Goal: Task Accomplishment & Management: Manage account settings

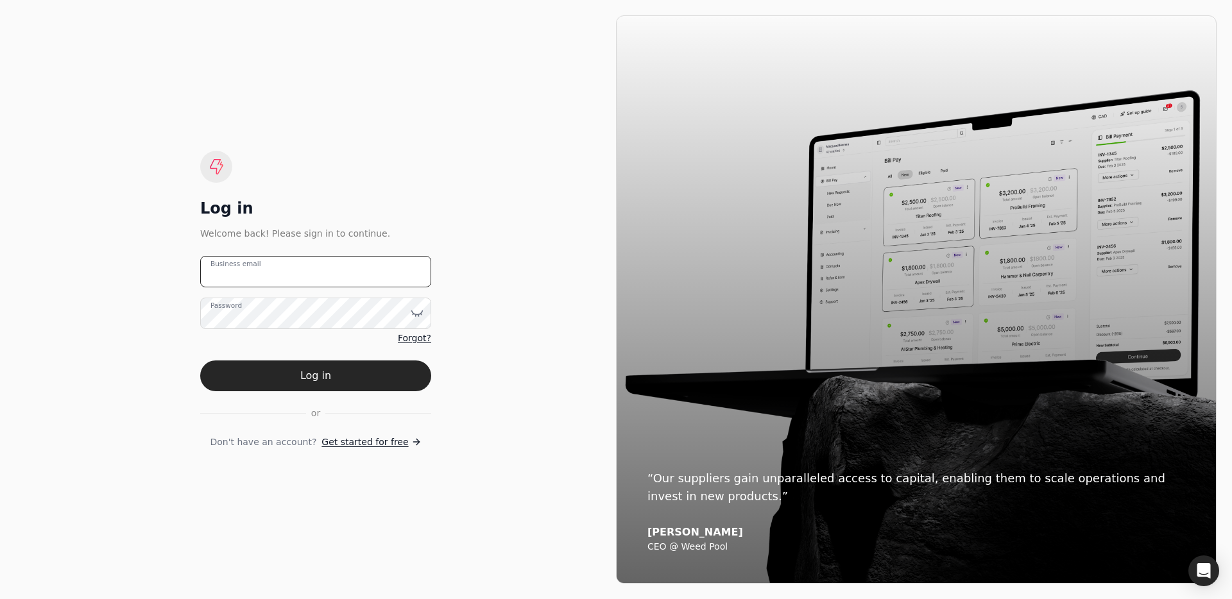
click at [281, 266] on email "Business email" at bounding box center [315, 271] width 231 height 31
type email "[EMAIL_ADDRESS][DOMAIN_NAME]"
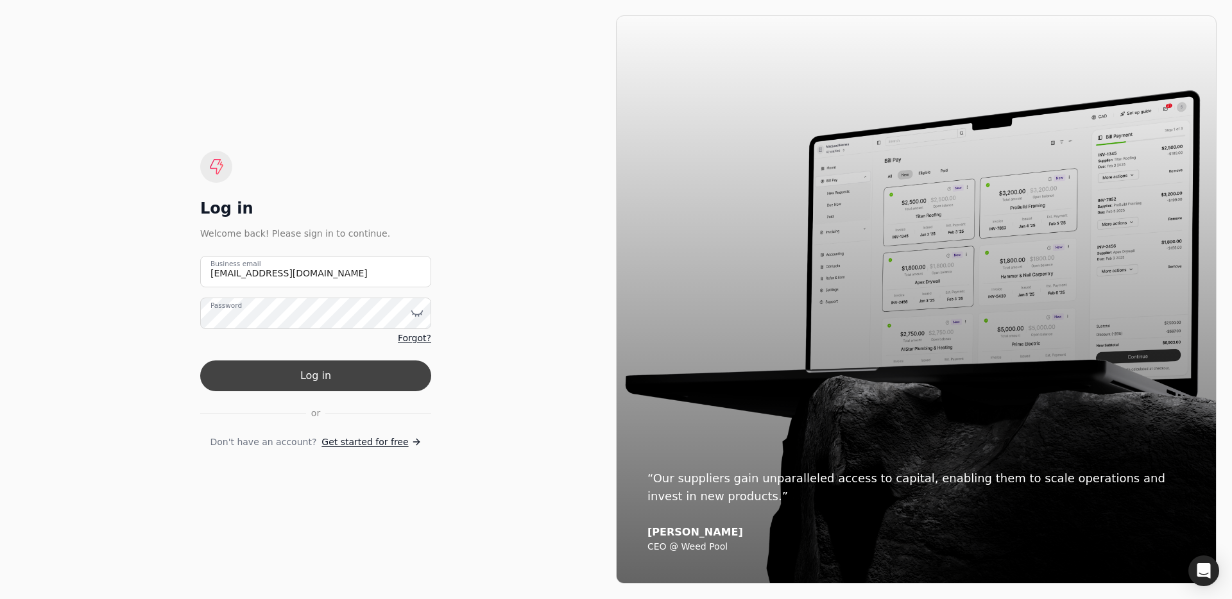
click at [325, 377] on button "Log in" at bounding box center [315, 376] width 231 height 31
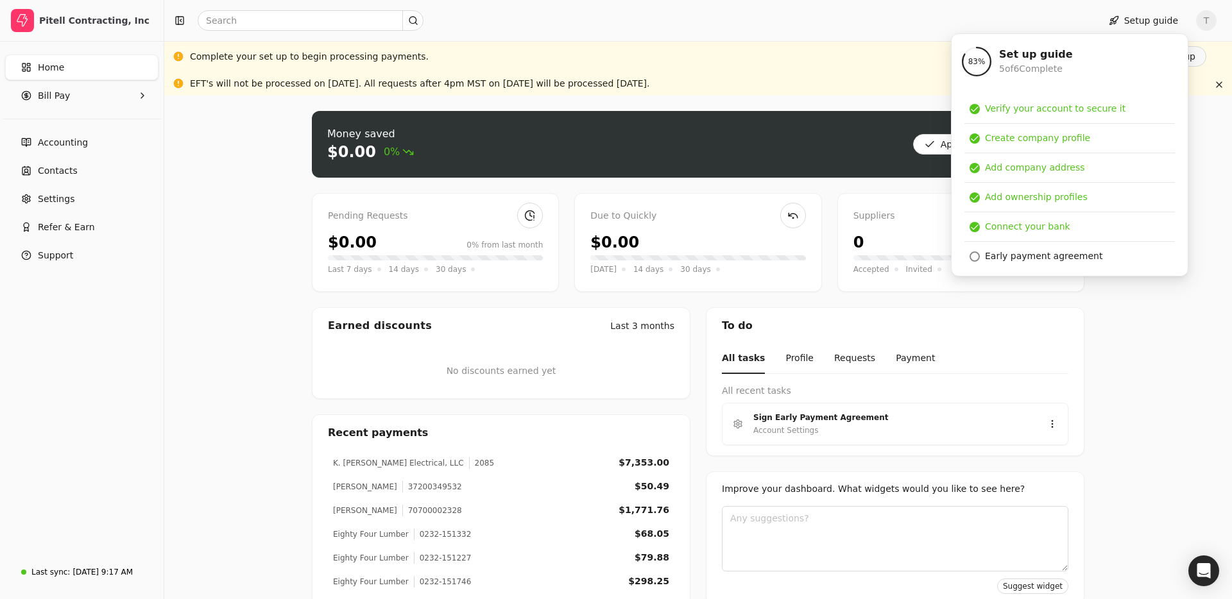
click at [887, 59] on div "Complete your set up to begin processing payments. Finish set up" at bounding box center [698, 56] width 1016 height 21
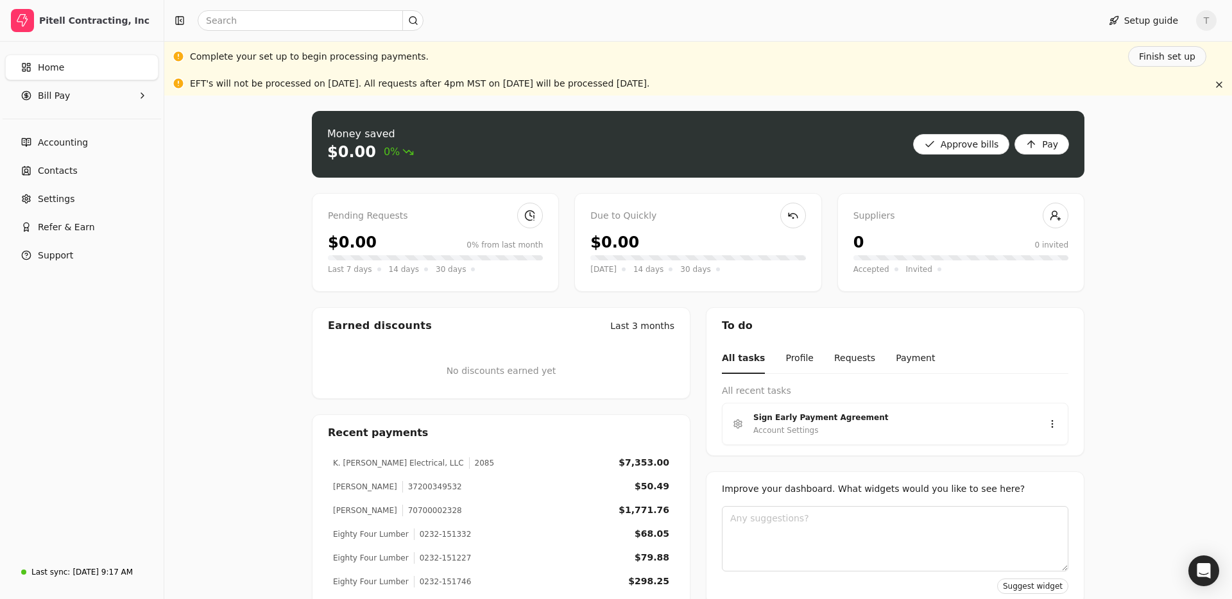
click at [907, 23] on div at bounding box center [628, 20] width 919 height 21
click at [1166, 392] on div "Money saved $0.00 0% Approve bills Pay Pending Requests $0.00 0% from last mont…" at bounding box center [697, 405] width 1067 height 619
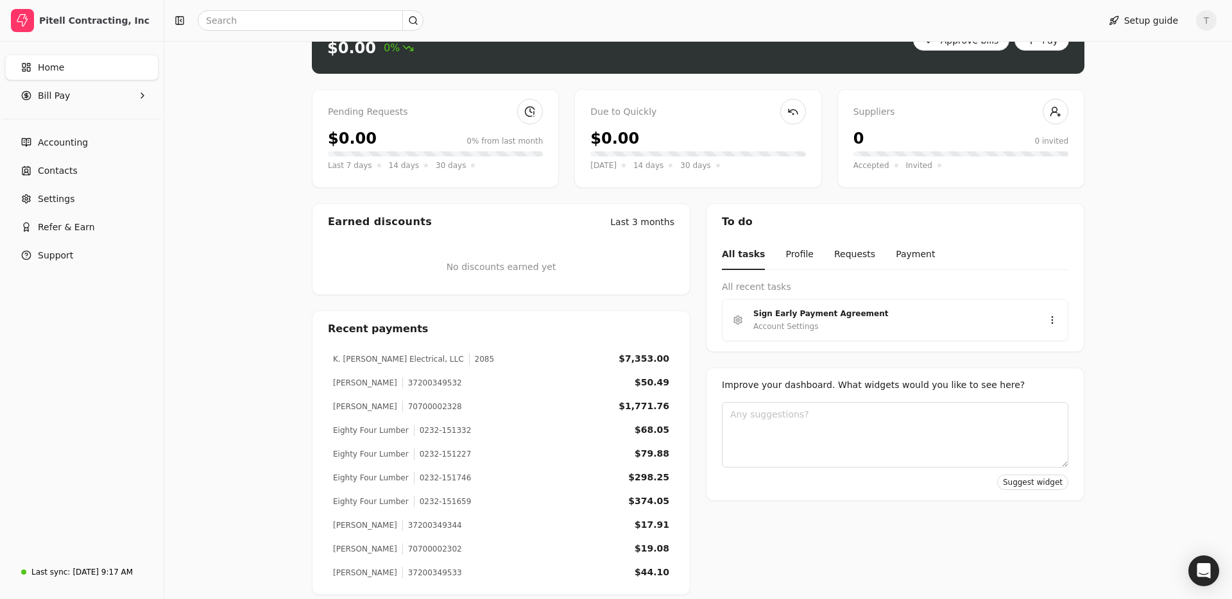
scroll to position [115, 0]
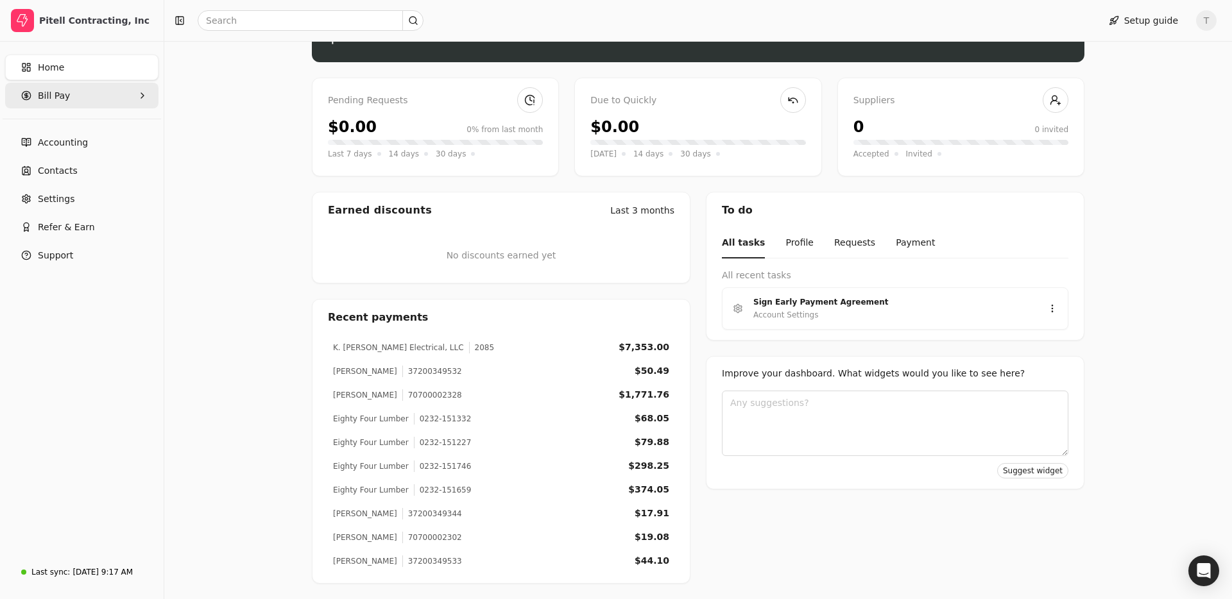
click at [108, 101] on Pay "Bill Pay" at bounding box center [81, 96] width 153 height 26
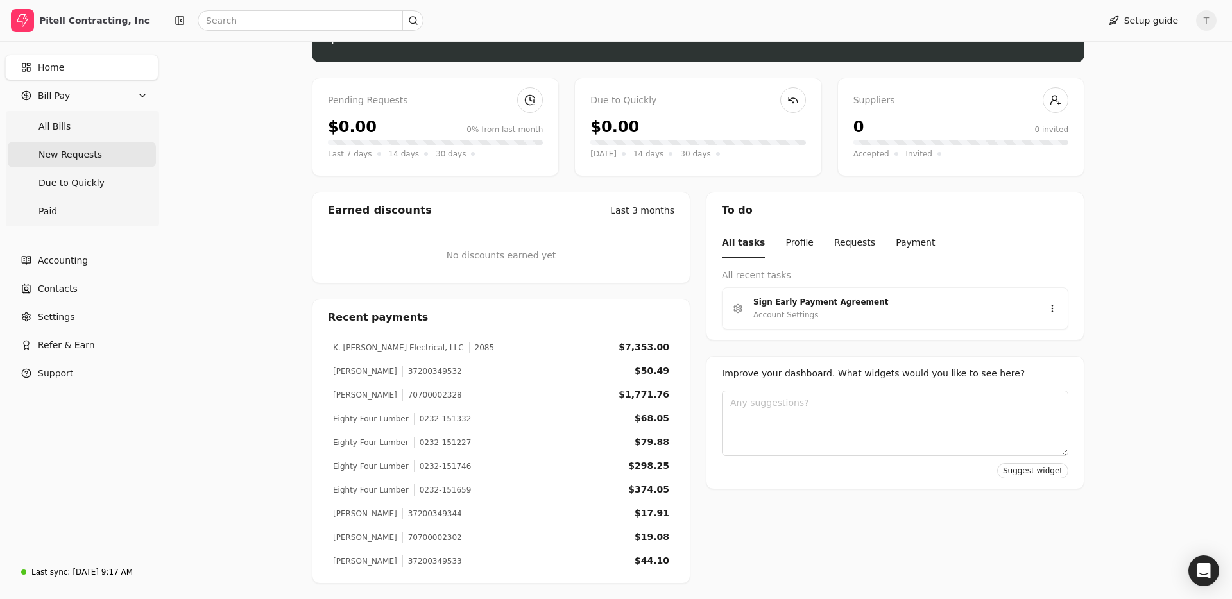
click at [101, 155] on Requests "New Requests" at bounding box center [82, 155] width 148 height 26
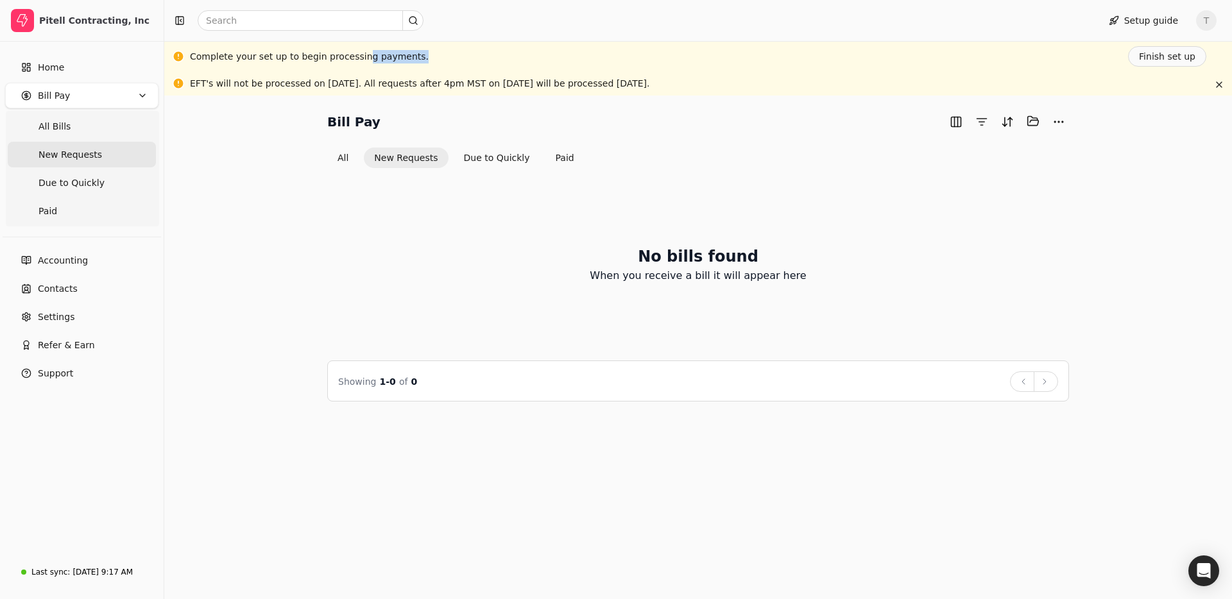
drag, startPoint x: 358, startPoint y: 58, endPoint x: 433, endPoint y: 57, distance: 75.1
click at [434, 57] on div "Complete your set up to begin processing payments. Finish set up" at bounding box center [698, 56] width 1016 height 21
click at [433, 57] on div "Complete your set up to begin processing payments. Finish set up" at bounding box center [698, 56] width 1016 height 21
drag, startPoint x: 318, startPoint y: 81, endPoint x: 537, endPoint y: 92, distance: 219.1
click at [537, 92] on div "EFT's will not be processed on [DATE]. All requests after 4pm MST on [DATE] wil…" at bounding box center [697, 84] width 1067 height 24
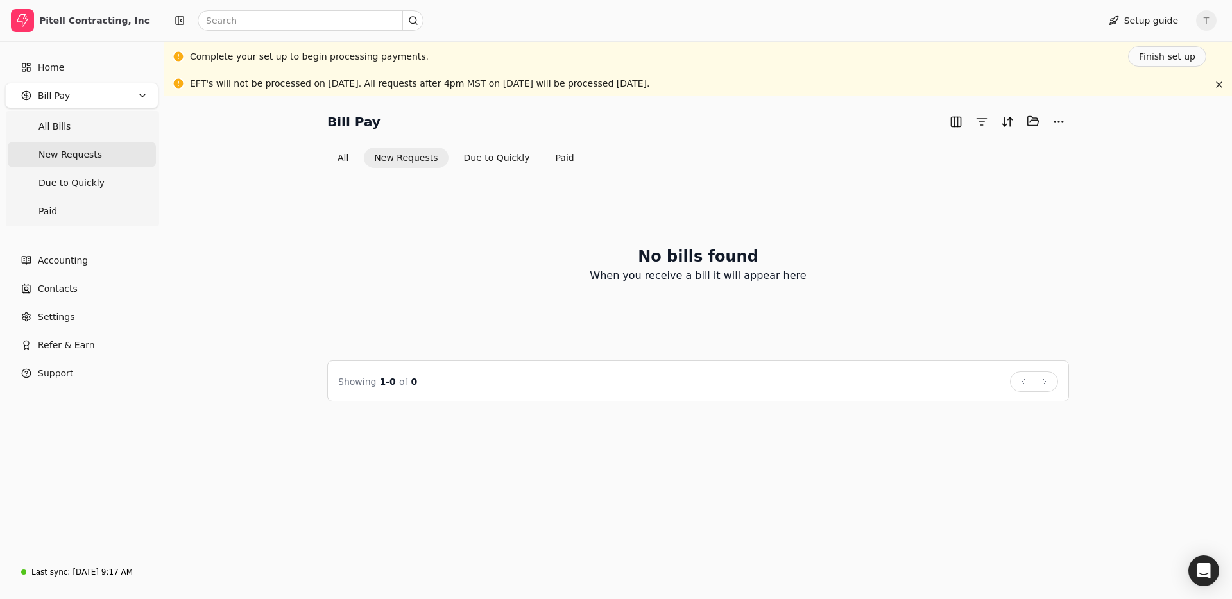
click at [537, 92] on div "EFT's will not be processed on [DATE]. All requests after 4pm MST on [DATE] wil…" at bounding box center [697, 84] width 1067 height 24
drag, startPoint x: 398, startPoint y: 79, endPoint x: 628, endPoint y: 79, distance: 230.3
click at [628, 80] on div "EFT's will not be processed on [DATE]. All requests after 4pm MST on [DATE] wil…" at bounding box center [420, 83] width 460 height 13
click at [628, 79] on div "EFT's will not be processed on [DATE]. All requests after 4pm MST on [DATE] wil…" at bounding box center [420, 83] width 460 height 13
drag, startPoint x: 427, startPoint y: 81, endPoint x: 590, endPoint y: 87, distance: 163.7
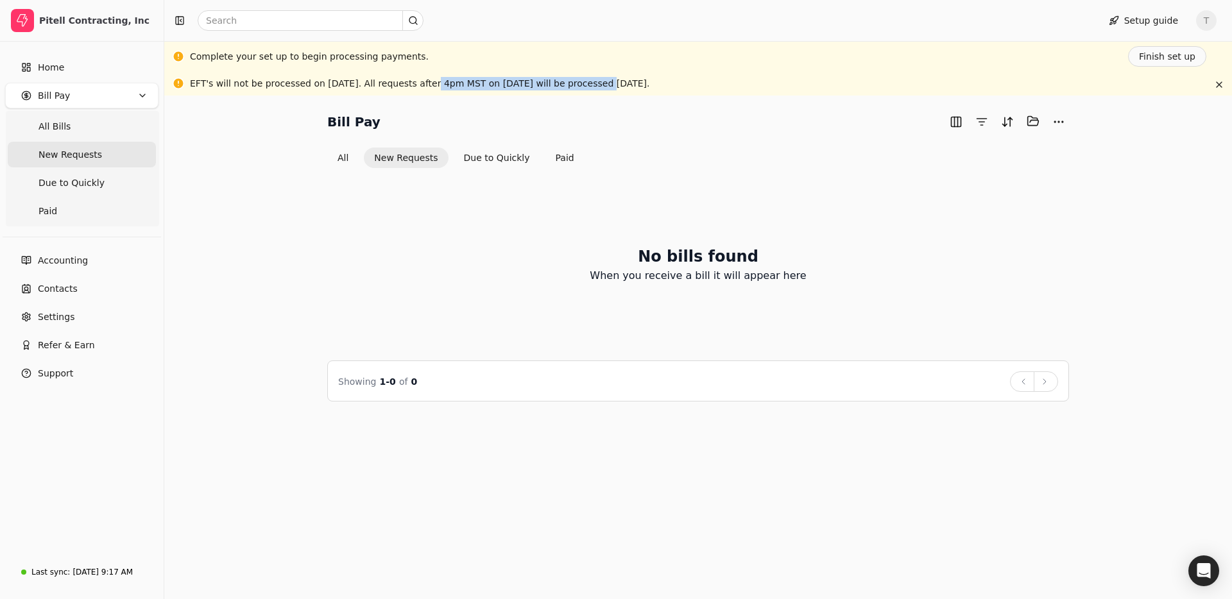
click at [590, 87] on div "EFT's will not be processed on [DATE]. All requests after 4pm MST on [DATE] wil…" at bounding box center [420, 83] width 460 height 13
click at [347, 159] on button "All" at bounding box center [342, 158] width 31 height 21
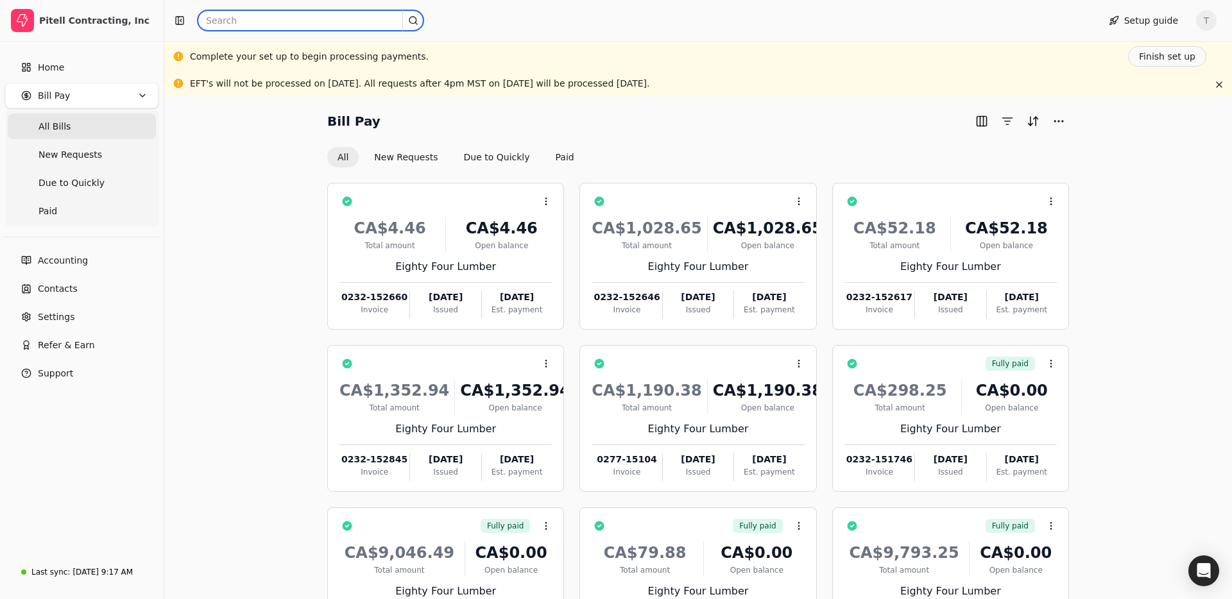
click at [257, 16] on input "text" at bounding box center [311, 20] width 226 height 21
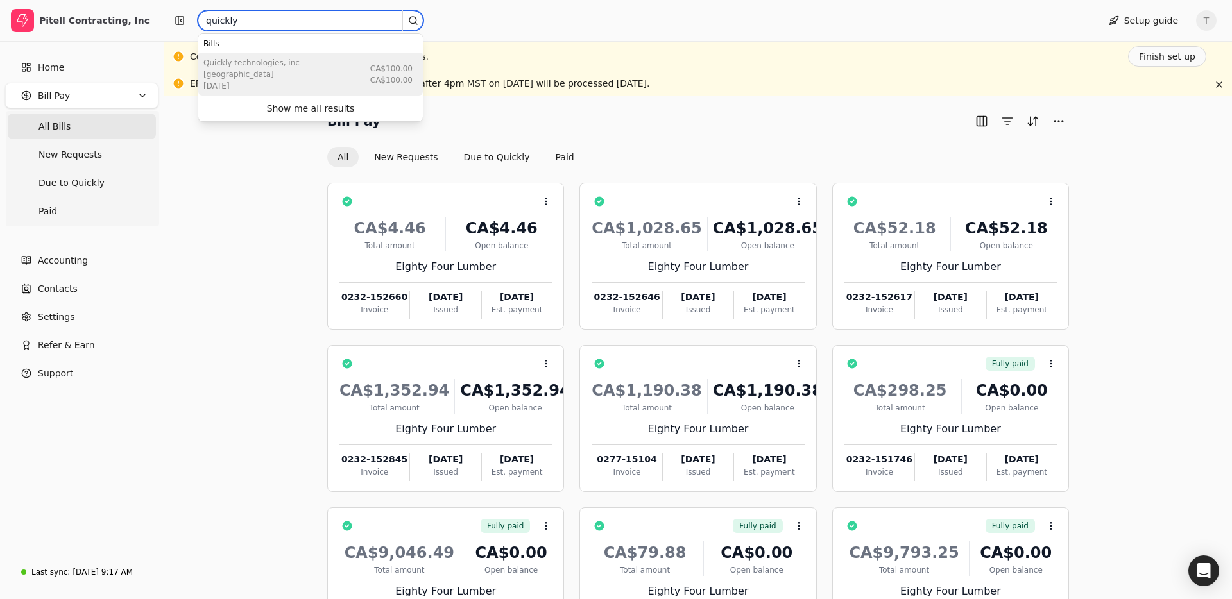
type input "quickly"
click at [253, 80] on div "[DATE]" at bounding box center [284, 86] width 162 height 12
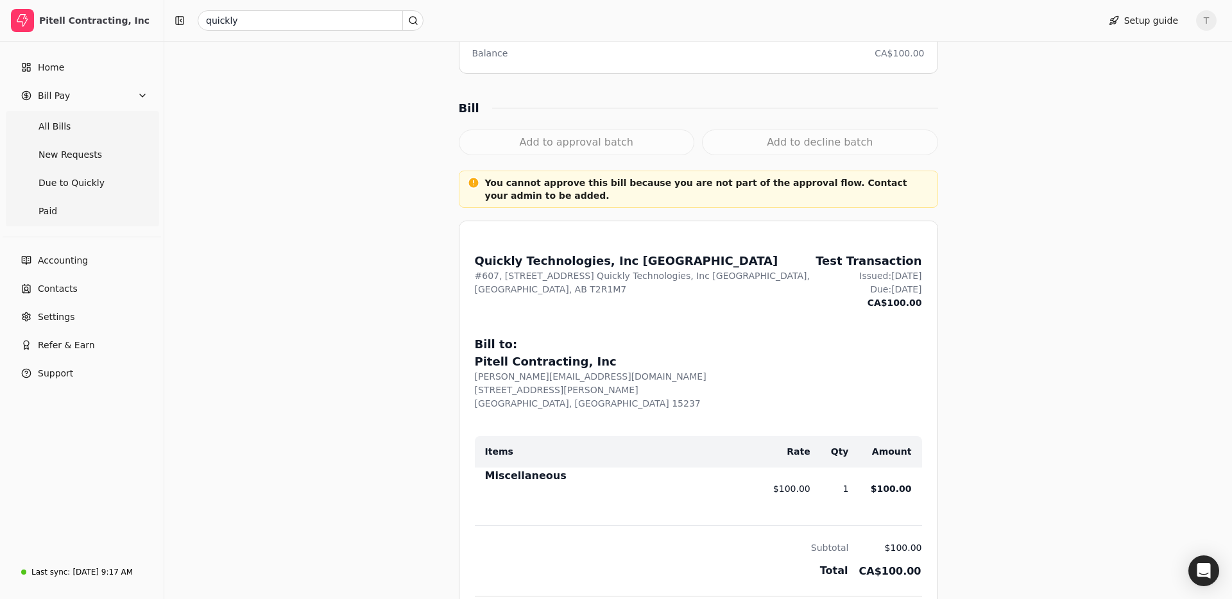
scroll to position [298, 0]
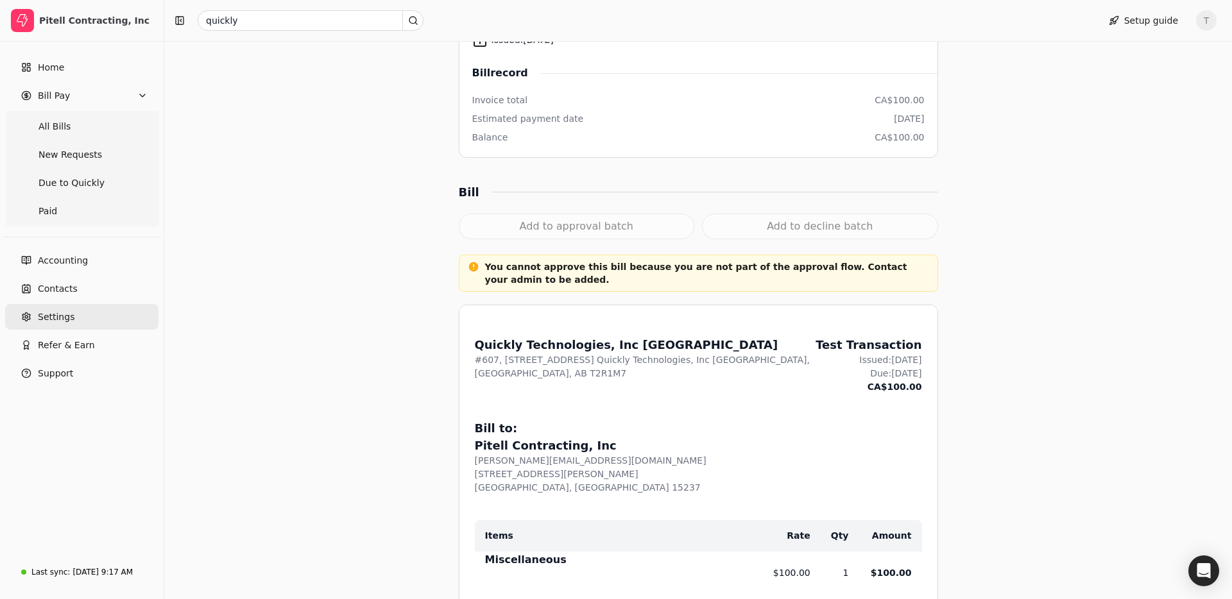
click at [69, 308] on link "Settings" at bounding box center [81, 317] width 153 height 26
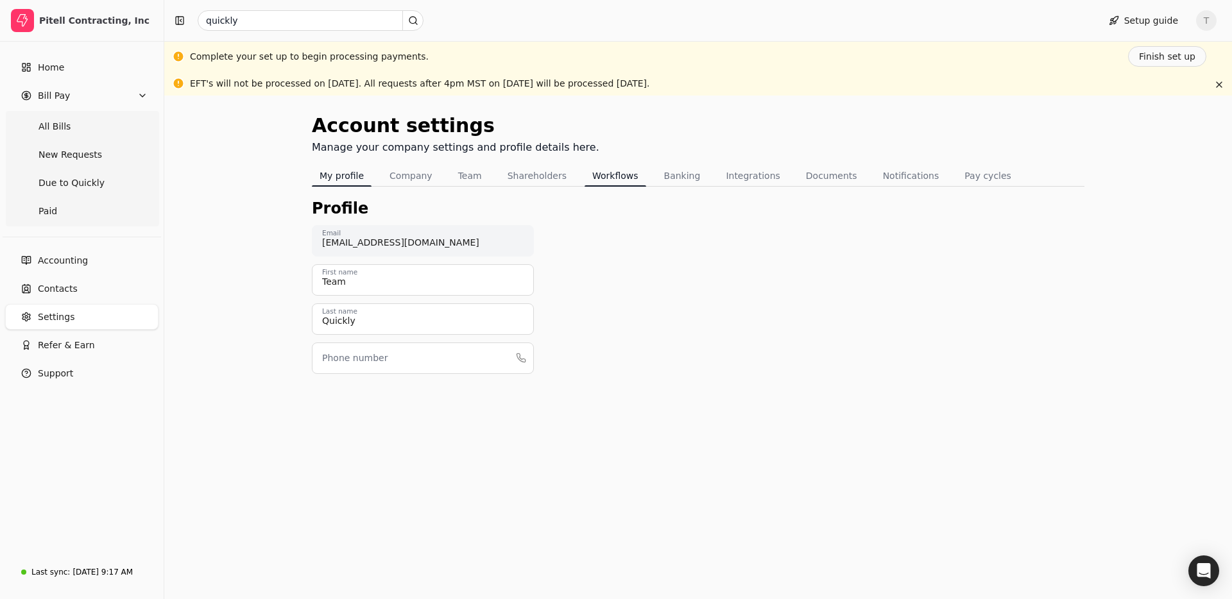
click at [602, 179] on button "Workflows" at bounding box center [615, 176] width 62 height 21
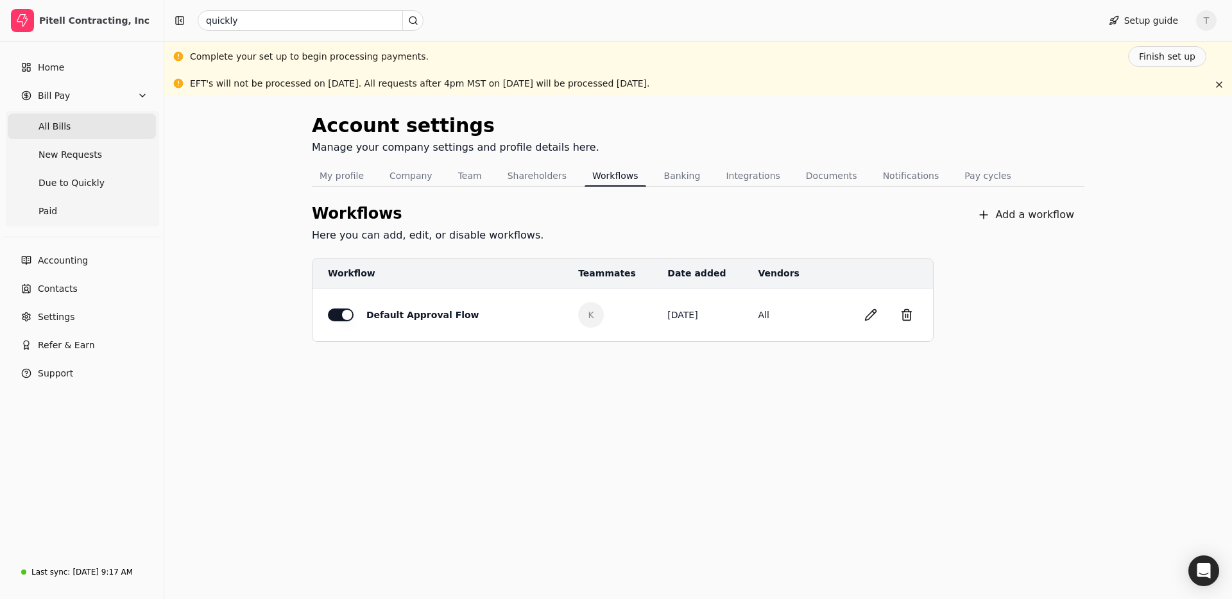
click at [81, 131] on Bills "All Bills" at bounding box center [82, 127] width 148 height 26
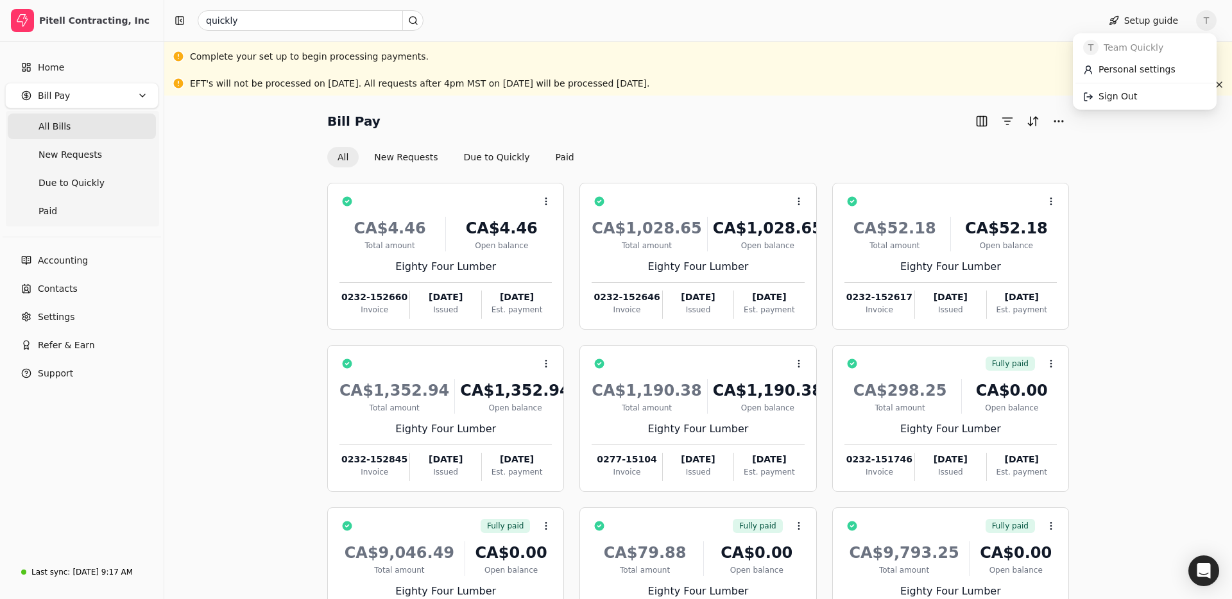
click at [1212, 28] on span "T" at bounding box center [1206, 20] width 21 height 21
click at [1146, 98] on link "Sign Out" at bounding box center [1144, 96] width 139 height 21
